Goal: Information Seeking & Learning: Learn about a topic

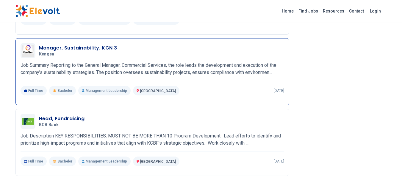
scroll to position [987, 0]
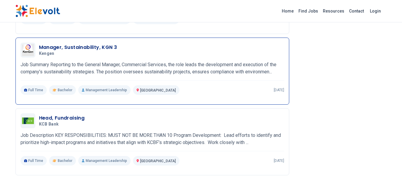
click at [83, 46] on h3 "Manager, Sustainability, KGN 3" at bounding box center [78, 47] width 78 height 7
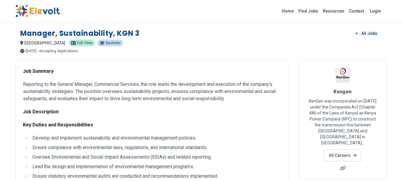
click at [370, 33] on link "All Jobs" at bounding box center [367, 33] width 31 height 9
click at [358, 33] on icon at bounding box center [357, 33] width 3 height 2
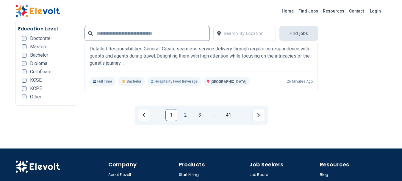
scroll to position [1245, 0]
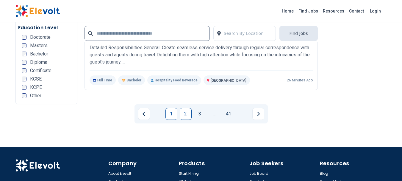
click at [183, 108] on link "2" at bounding box center [186, 114] width 12 height 12
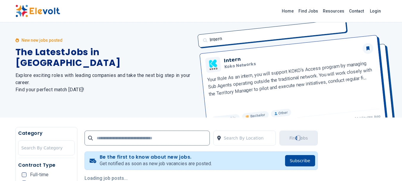
scroll to position [0, 0]
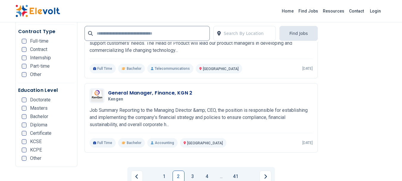
scroll to position [1181, 0]
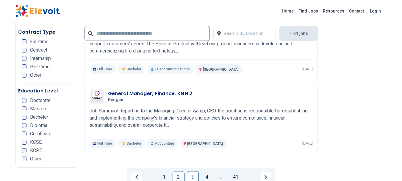
click at [194, 171] on link "3" at bounding box center [193, 177] width 12 height 12
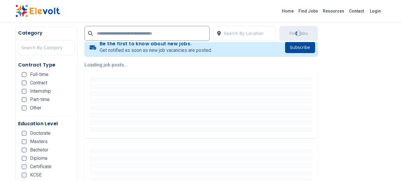
scroll to position [128, 0]
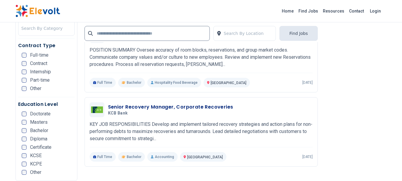
scroll to position [1168, 0]
